Goal: Task Accomplishment & Management: Use online tool/utility

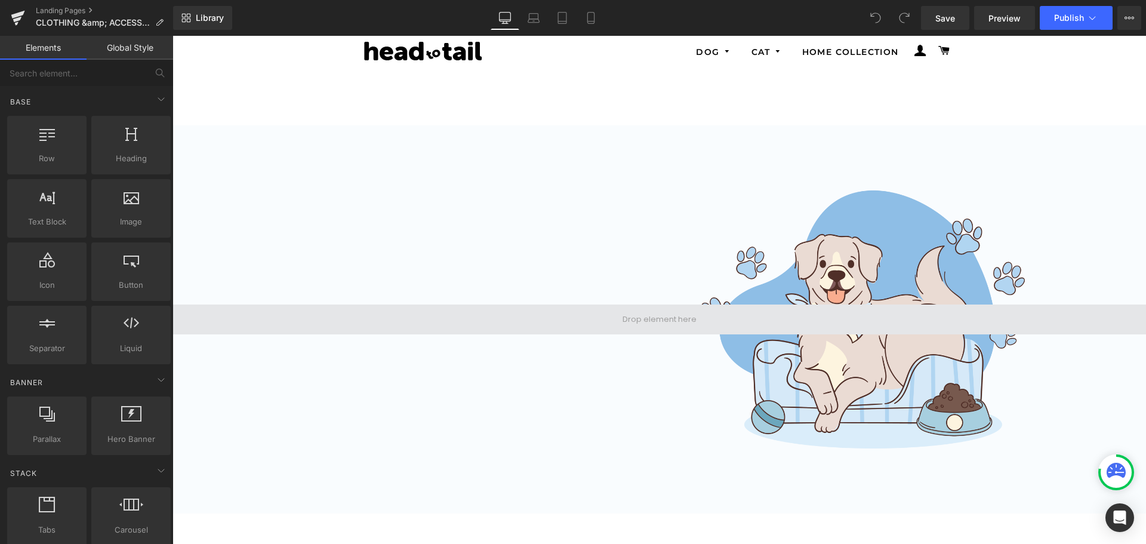
scroll to position [179, 0]
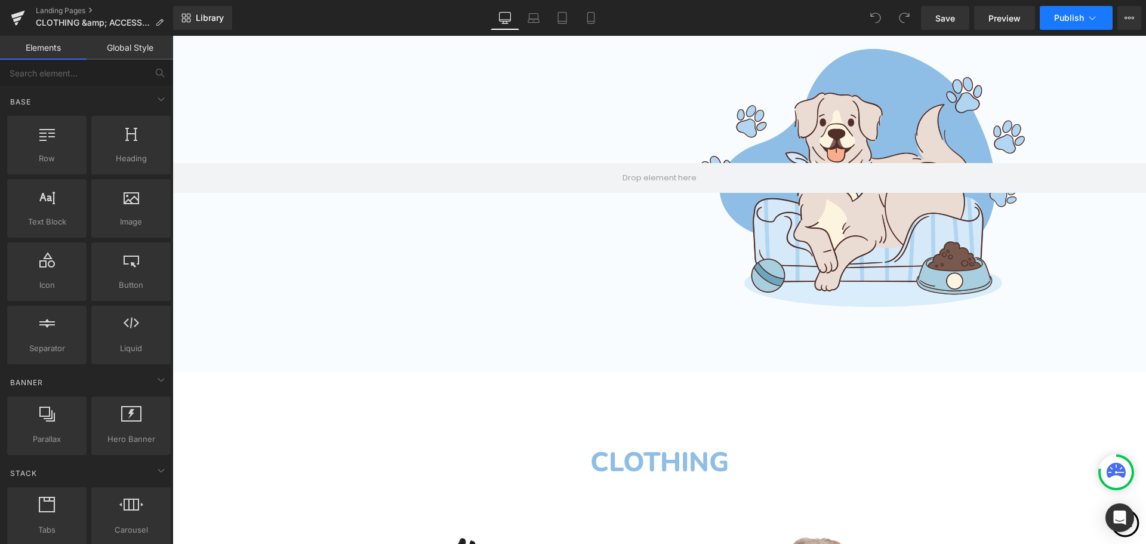
click at [1096, 20] on icon at bounding box center [1093, 18] width 12 height 12
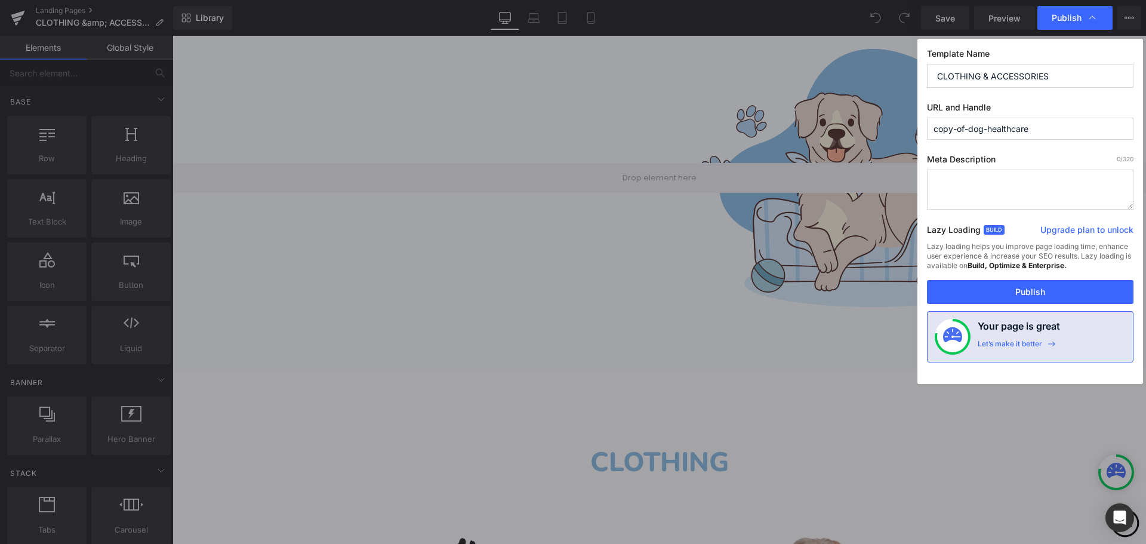
click at [954, 130] on input "copy-of-dog-healthcare" at bounding box center [1030, 129] width 207 height 22
click at [937, 131] on input "c-of-dog-healthcare" at bounding box center [1030, 129] width 207 height 22
click at [978, 130] on input "clothing-of-dog-healthcare" at bounding box center [1030, 129] width 207 height 22
click at [972, 131] on input "clothing--dog-healthcare" at bounding box center [1030, 129] width 207 height 22
click at [970, 130] on input "clothing--dog-healthcare" at bounding box center [1030, 129] width 207 height 22
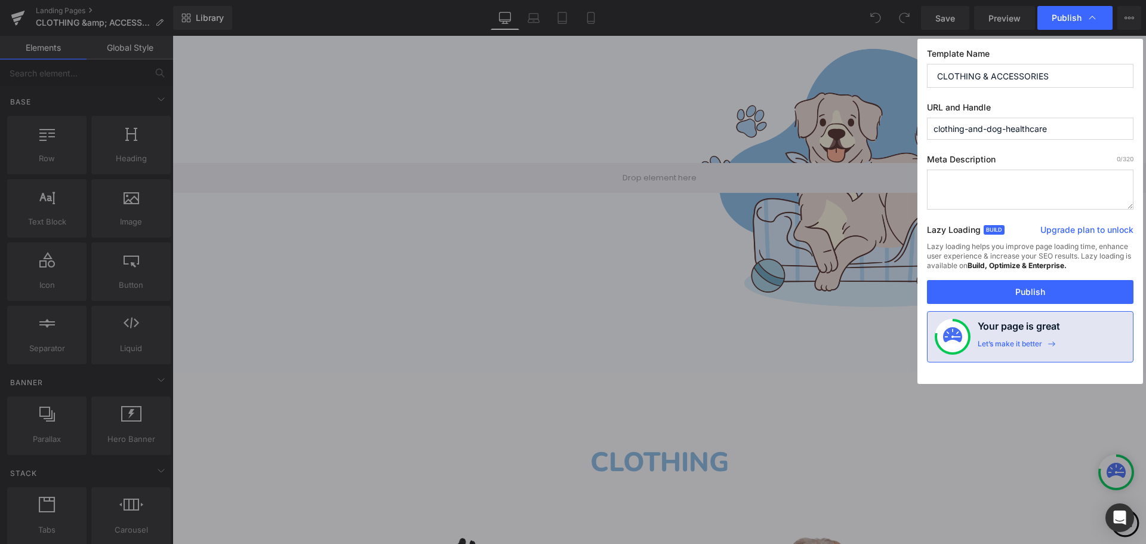
click at [1005, 131] on input "clothing-and-dog-healthcare" at bounding box center [1030, 129] width 207 height 22
click at [1086, 130] on input "clothing-and-accessories-healthcare" at bounding box center [1030, 129] width 207 height 22
type input "clothing-and-accessories"
drag, startPoint x: 1064, startPoint y: 291, endPoint x: 805, endPoint y: 290, distance: 258.5
click at [1064, 291] on button "Publish" at bounding box center [1030, 292] width 207 height 24
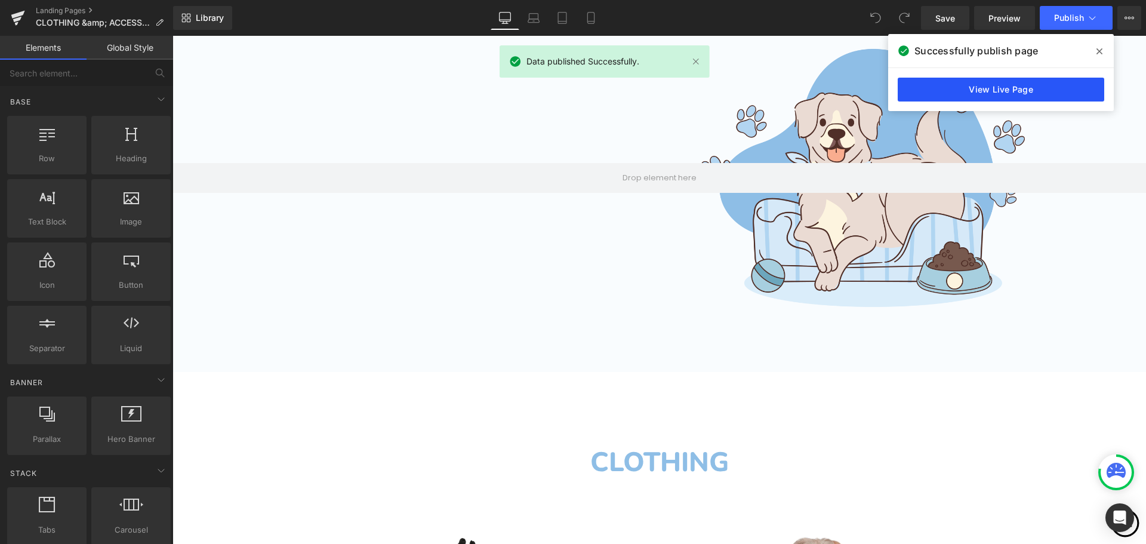
click at [1015, 92] on link "View Live Page" at bounding box center [1001, 90] width 207 height 24
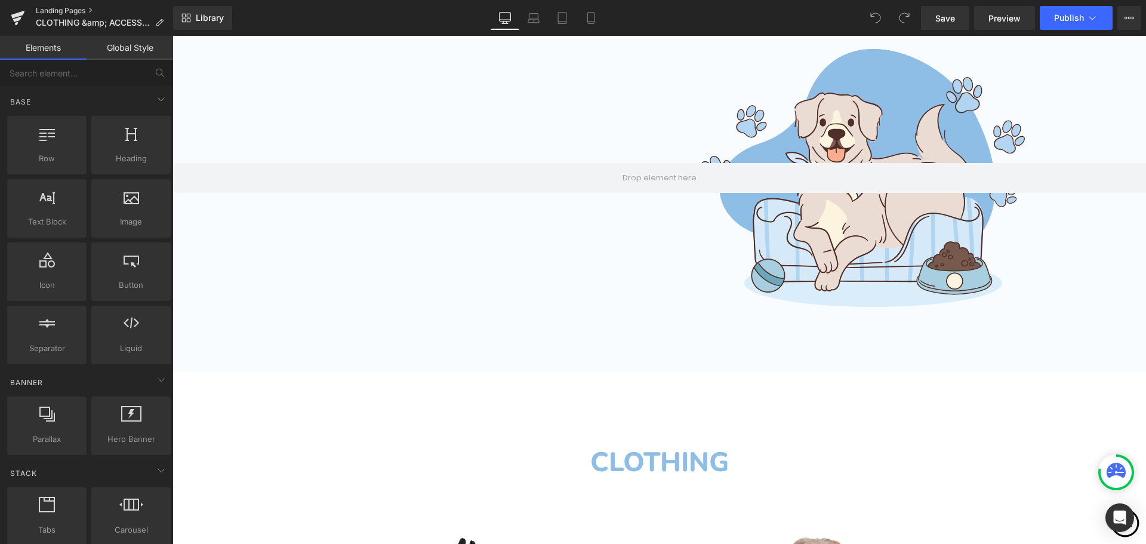
click at [68, 8] on link "Landing Pages" at bounding box center [104, 11] width 137 height 10
